Goal: Communication & Community: Answer question/provide support

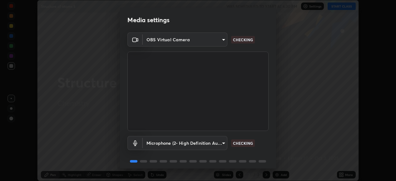
scroll to position [24, 0]
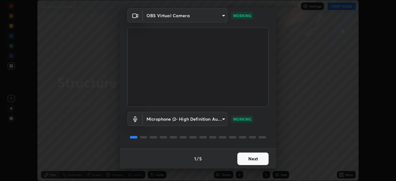
click at [252, 161] on button "Next" at bounding box center [252, 158] width 31 height 12
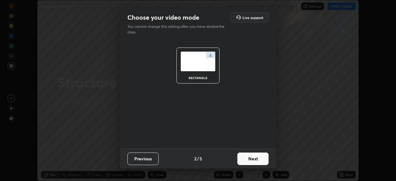
scroll to position [0, 0]
click at [252, 161] on button "Next" at bounding box center [252, 158] width 31 height 12
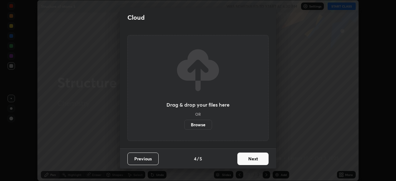
click at [251, 160] on button "Next" at bounding box center [252, 158] width 31 height 12
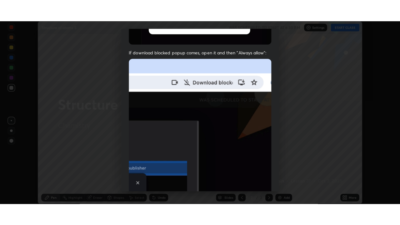
scroll to position [151, 0]
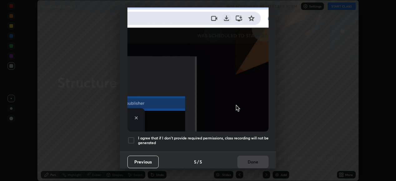
click at [133, 138] on div at bounding box center [130, 139] width 7 height 7
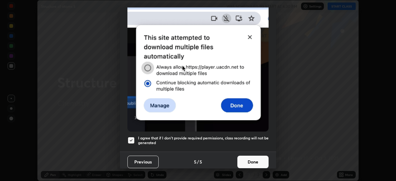
click at [246, 160] on button "Done" at bounding box center [252, 161] width 31 height 12
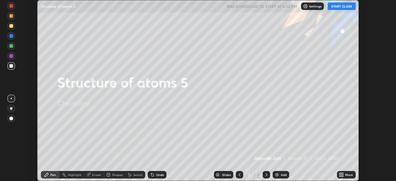
click at [334, 7] on button "START CLASS" at bounding box center [342, 5] width 28 height 7
click at [342, 175] on icon at bounding box center [343, 176] width 2 height 2
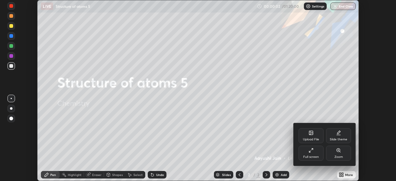
click at [318, 157] on div "Full screen" at bounding box center [311, 156] width 16 height 3
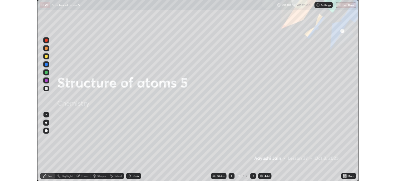
scroll to position [225, 400]
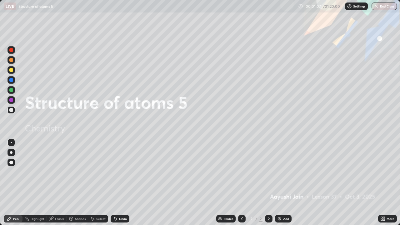
click at [285, 180] on div "Add" at bounding box center [286, 218] width 6 height 3
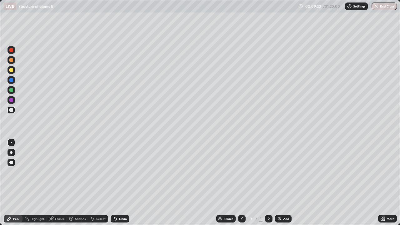
click at [11, 152] on div at bounding box center [11, 152] width 2 height 2
click at [75, 180] on div "Shapes" at bounding box center [80, 218] width 11 height 3
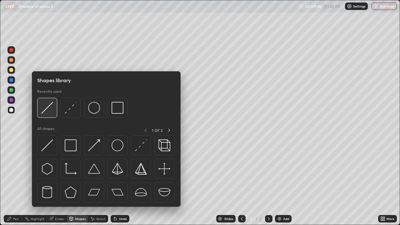
click at [45, 109] on img at bounding box center [47, 108] width 12 height 12
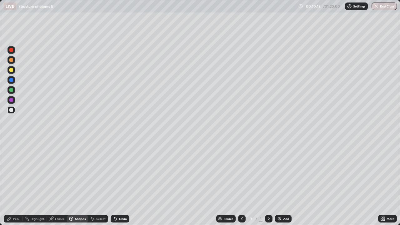
click at [13, 180] on div "Pen" at bounding box center [16, 218] width 6 height 3
click at [57, 180] on div "Eraser" at bounding box center [57, 218] width 20 height 7
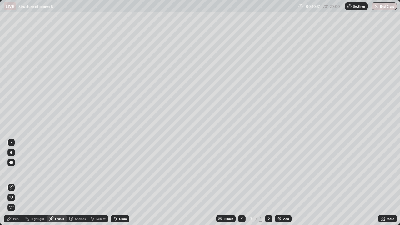
click at [11, 180] on icon at bounding box center [9, 218] width 5 height 5
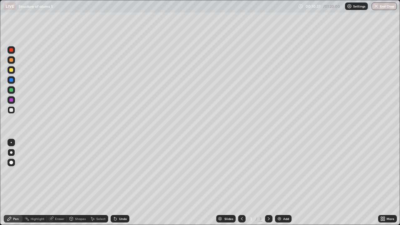
click at [102, 180] on div "Select" at bounding box center [100, 218] width 9 height 3
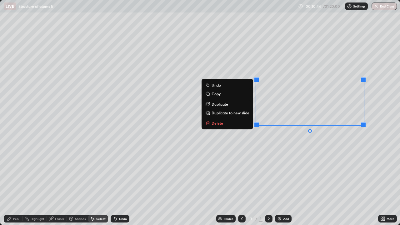
click at [17, 180] on div "Pen" at bounding box center [16, 218] width 6 height 3
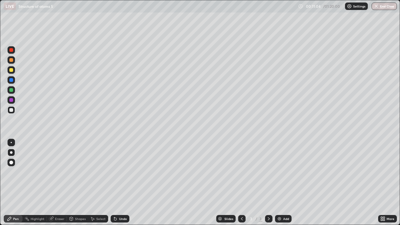
click at [125, 180] on div "Undo" at bounding box center [123, 218] width 8 height 3
click at [77, 180] on div "Shapes" at bounding box center [80, 218] width 11 height 3
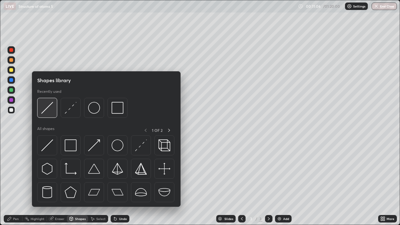
click at [46, 110] on img at bounding box center [47, 108] width 12 height 12
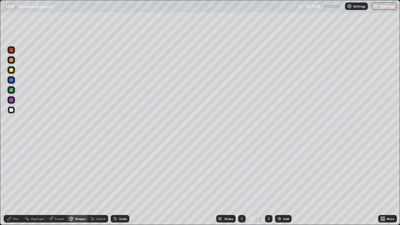
click at [20, 180] on div "Pen" at bounding box center [13, 218] width 19 height 7
click at [10, 90] on div at bounding box center [11, 90] width 4 height 4
click at [11, 110] on div at bounding box center [11, 110] width 4 height 4
click at [57, 180] on div "Eraser" at bounding box center [59, 218] width 9 height 3
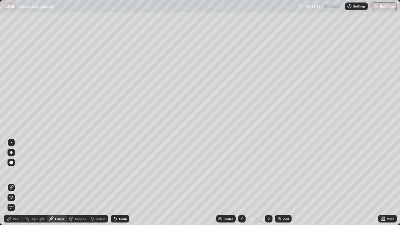
click at [17, 180] on div "Pen" at bounding box center [13, 218] width 19 height 7
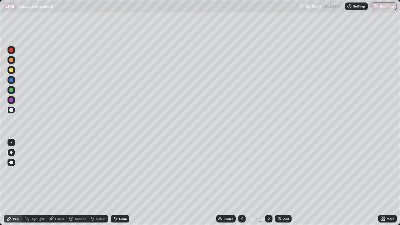
click at [118, 180] on div "Undo" at bounding box center [120, 218] width 19 height 7
click at [124, 180] on div "Undo" at bounding box center [123, 218] width 8 height 3
click at [279, 180] on img at bounding box center [279, 218] width 5 height 5
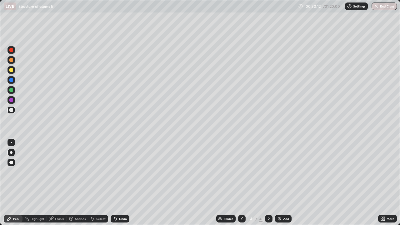
click at [13, 72] on div at bounding box center [10, 69] width 7 height 7
click at [9, 113] on div at bounding box center [10, 109] width 7 height 7
click at [241, 180] on icon at bounding box center [241, 218] width 5 height 5
click at [267, 180] on icon at bounding box center [268, 218] width 5 height 5
click at [117, 180] on div "Undo" at bounding box center [120, 218] width 19 height 7
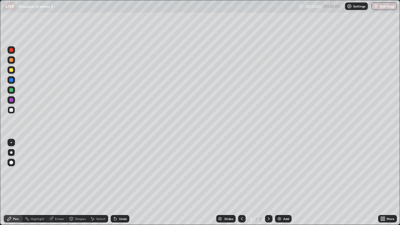
click at [120, 180] on div "Undo" at bounding box center [123, 218] width 8 height 3
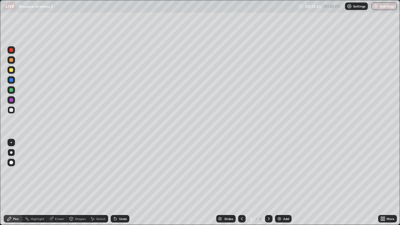
click at [121, 180] on div "Undo" at bounding box center [123, 218] width 8 height 3
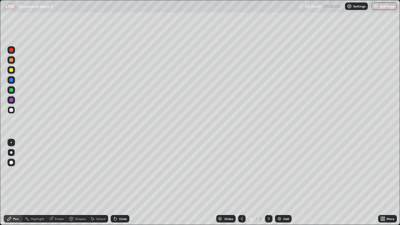
click at [121, 180] on div "Undo" at bounding box center [123, 218] width 8 height 3
click at [60, 180] on div "Eraser" at bounding box center [59, 218] width 9 height 3
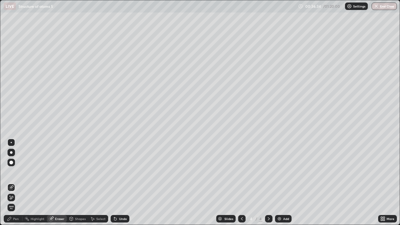
click at [12, 180] on div "Pen" at bounding box center [13, 218] width 19 height 7
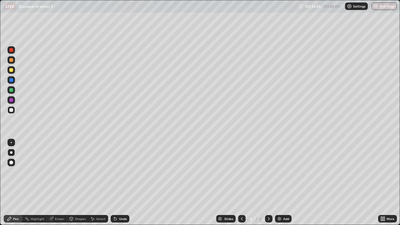
click at [58, 180] on div "Eraser" at bounding box center [59, 218] width 9 height 3
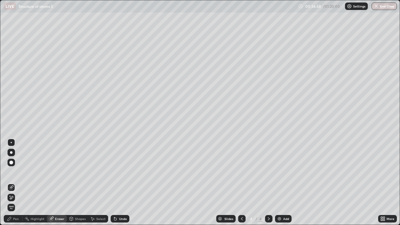
click at [13, 180] on div "Pen" at bounding box center [16, 218] width 6 height 3
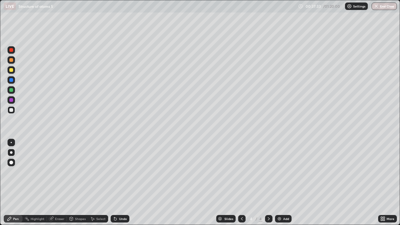
click at [119, 180] on div "Undo" at bounding box center [123, 218] width 8 height 3
click at [281, 180] on img at bounding box center [279, 218] width 5 height 5
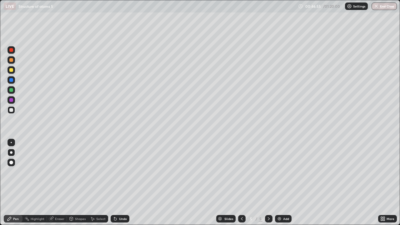
click at [11, 71] on div at bounding box center [11, 70] width 4 height 4
click at [383, 180] on icon at bounding box center [384, 220] width 2 height 2
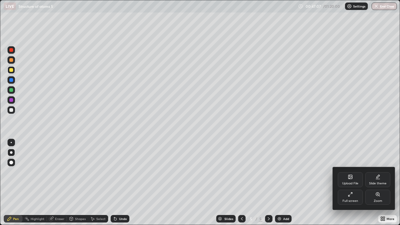
click at [350, 180] on icon at bounding box center [350, 194] width 5 height 5
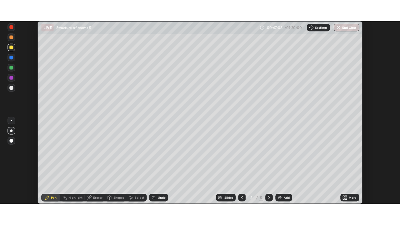
scroll to position [31044, 30829]
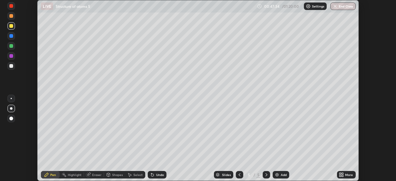
click at [342, 175] on icon at bounding box center [343, 176] width 2 height 2
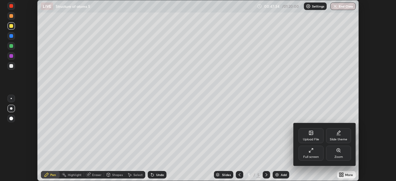
click at [316, 151] on div "Full screen" at bounding box center [311, 153] width 25 height 15
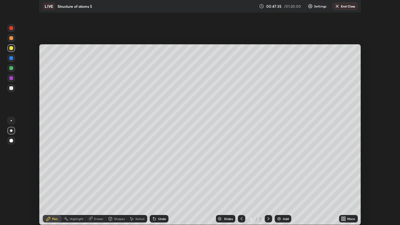
scroll to position [225, 400]
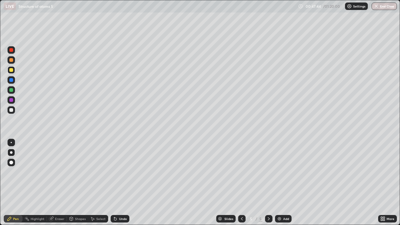
click at [14, 111] on div at bounding box center [10, 109] width 7 height 7
click at [80, 180] on div "Shapes" at bounding box center [77, 218] width 21 height 7
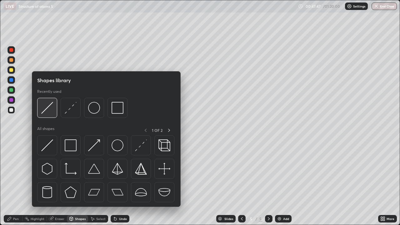
click at [51, 108] on img at bounding box center [47, 108] width 12 height 12
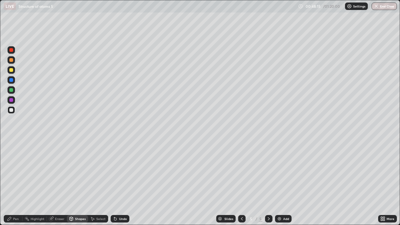
click at [16, 180] on div "Pen" at bounding box center [13, 218] width 19 height 7
click at [80, 180] on div "Shapes" at bounding box center [77, 218] width 21 height 7
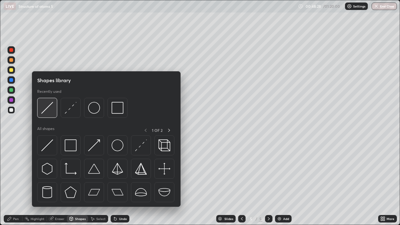
click at [47, 111] on img at bounding box center [47, 108] width 12 height 12
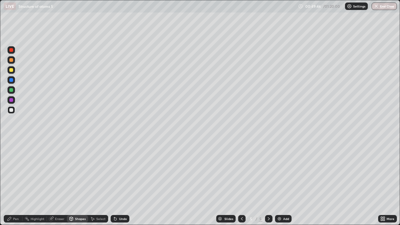
click at [58, 180] on div "Eraser" at bounding box center [59, 218] width 9 height 3
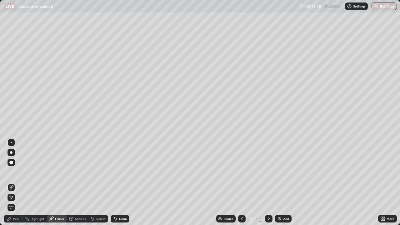
click at [18, 180] on div "Pen" at bounding box center [16, 218] width 6 height 3
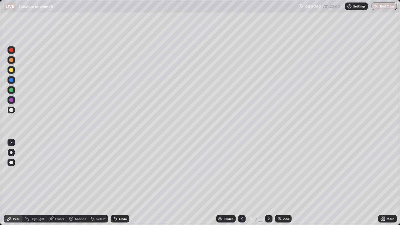
click at [61, 180] on div "Eraser" at bounding box center [59, 218] width 9 height 3
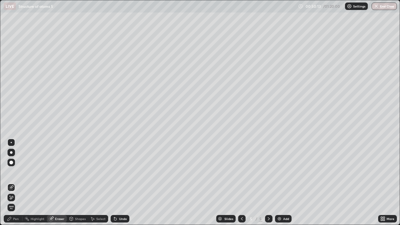
click at [19, 180] on div "Pen" at bounding box center [13, 218] width 19 height 7
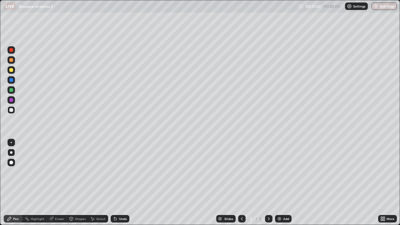
click at [11, 100] on div at bounding box center [11, 100] width 4 height 4
click at [12, 50] on div at bounding box center [11, 50] width 4 height 4
click at [13, 111] on div at bounding box center [10, 109] width 7 height 7
click at [283, 180] on div "Add" at bounding box center [286, 218] width 6 height 3
click at [242, 180] on div at bounding box center [241, 218] width 7 height 7
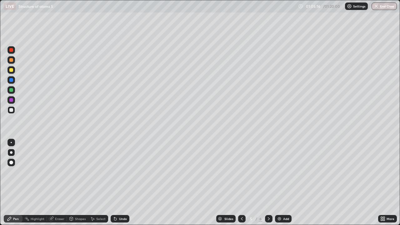
click at [268, 180] on icon at bounding box center [268, 218] width 5 height 5
click at [12, 71] on div at bounding box center [11, 70] width 4 height 4
click at [10, 109] on div at bounding box center [11, 110] width 4 height 4
click at [121, 180] on div "Undo" at bounding box center [123, 218] width 8 height 3
click at [122, 180] on div "Undo" at bounding box center [123, 218] width 8 height 3
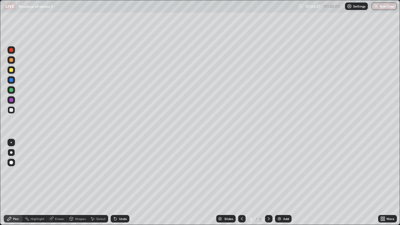
click at [122, 180] on div "Undo" at bounding box center [123, 218] width 8 height 3
click at [121, 180] on div "Undo" at bounding box center [123, 218] width 8 height 3
click at [122, 180] on div "Undo" at bounding box center [123, 218] width 8 height 3
click at [92, 180] on div "Select" at bounding box center [98, 218] width 20 height 7
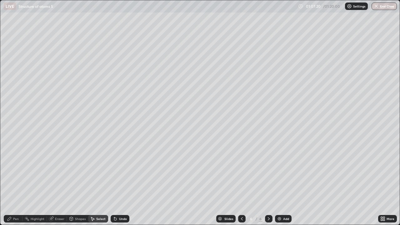
click at [14, 180] on div "Pen" at bounding box center [16, 218] width 6 height 3
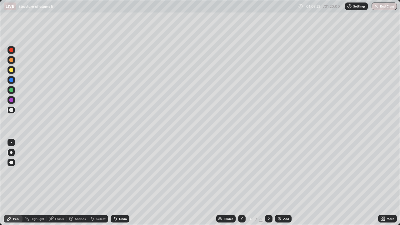
click at [101, 180] on div "Select" at bounding box center [98, 218] width 20 height 12
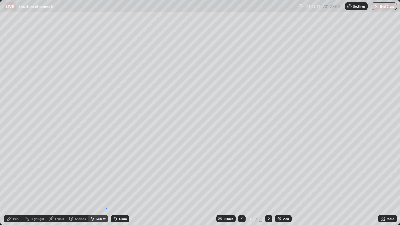
click at [106, 180] on div "0 ° Undo Copy Duplicate Duplicate to new slide Delete" at bounding box center [199, 112] width 399 height 224
click at [17, 180] on div "Pen" at bounding box center [16, 218] width 6 height 3
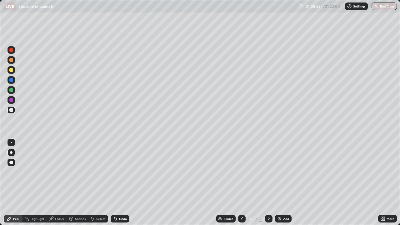
click at [120, 180] on div "Undo" at bounding box center [123, 218] width 8 height 3
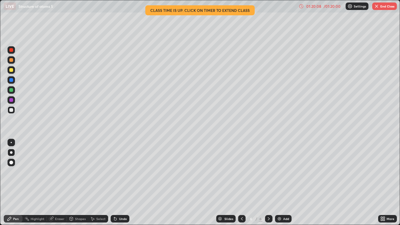
click at [377, 8] on img "button" at bounding box center [376, 6] width 5 height 5
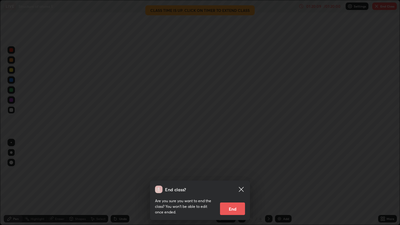
click at [234, 180] on button "End" at bounding box center [232, 208] width 25 height 12
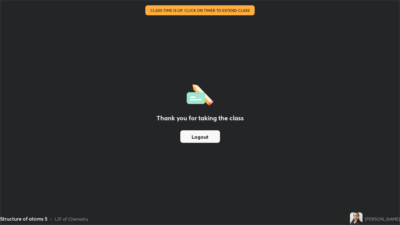
click at [199, 139] on button "Logout" at bounding box center [200, 136] width 40 height 12
click at [193, 142] on button "Logout" at bounding box center [200, 136] width 40 height 12
click at [155, 165] on div "Thank you for taking the class Logout" at bounding box center [199, 112] width 399 height 224
click at [197, 138] on button "Logout" at bounding box center [200, 136] width 40 height 12
click at [200, 137] on button "Logout" at bounding box center [200, 136] width 40 height 12
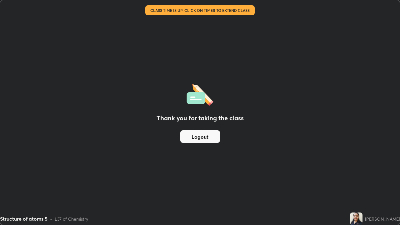
click at [197, 136] on button "Logout" at bounding box center [200, 136] width 40 height 12
click at [197, 135] on button "Logout" at bounding box center [200, 136] width 40 height 12
click at [195, 141] on button "Logout" at bounding box center [200, 136] width 40 height 12
click at [200, 135] on button "Logout" at bounding box center [200, 136] width 40 height 12
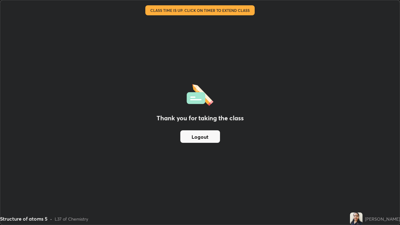
click at [199, 137] on button "Logout" at bounding box center [200, 136] width 40 height 12
click at [198, 140] on button "Logout" at bounding box center [200, 136] width 40 height 12
